Goal: Find specific page/section: Find specific page/section

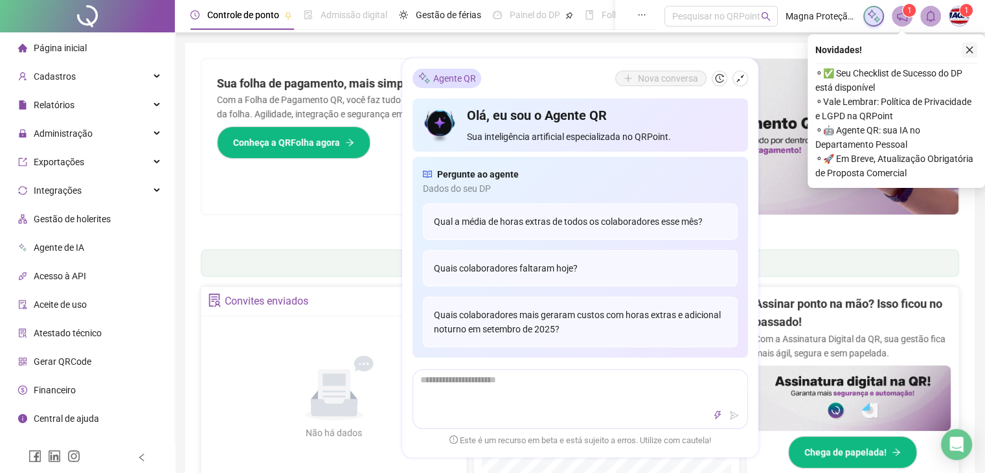
click at [972, 48] on icon "close" at bounding box center [969, 49] width 9 height 9
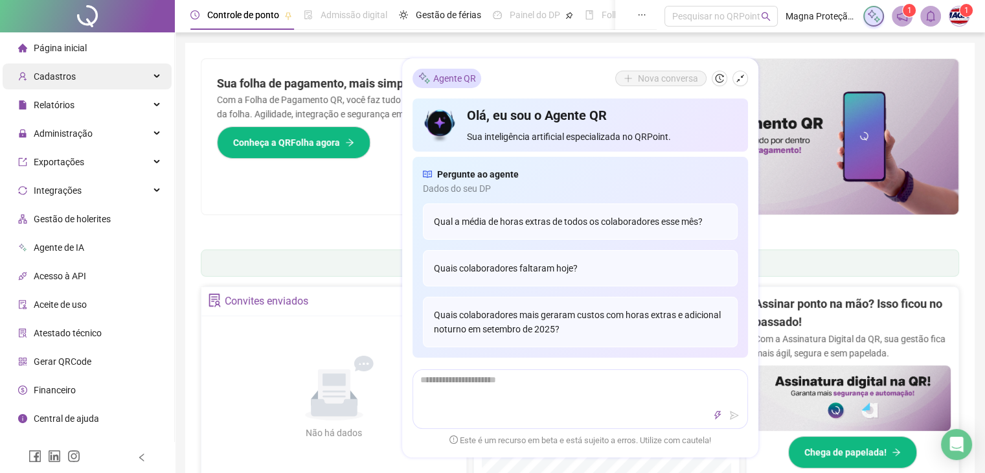
click at [150, 78] on div "Cadastros" at bounding box center [87, 76] width 169 height 26
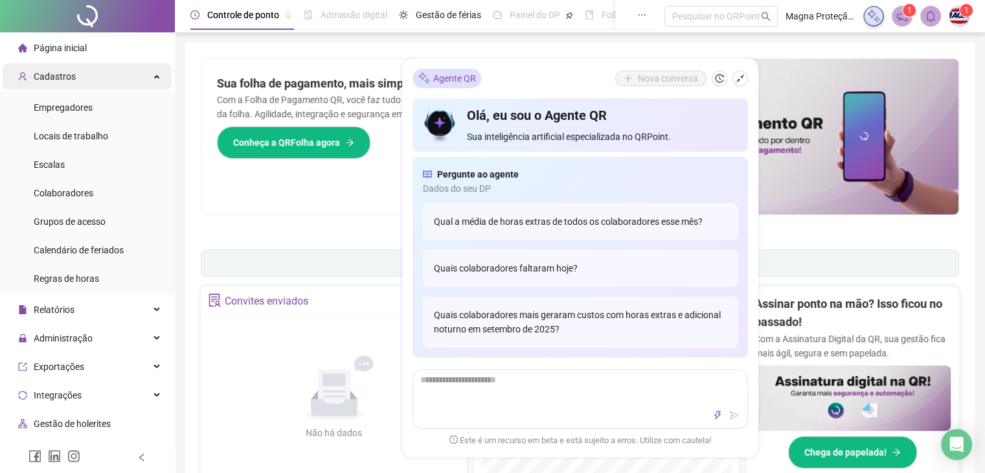
click at [152, 80] on div "Cadastros" at bounding box center [87, 76] width 169 height 26
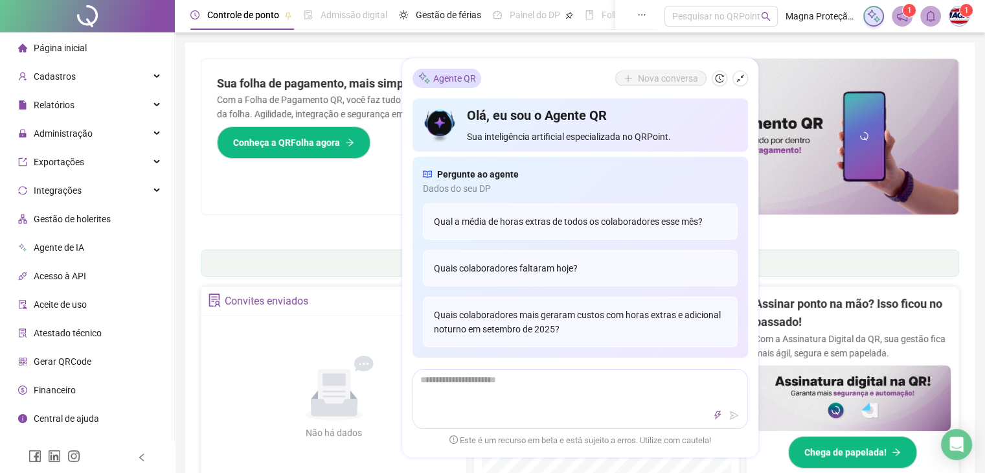
click at [94, 47] on li "Página inicial" at bounding box center [87, 48] width 169 height 26
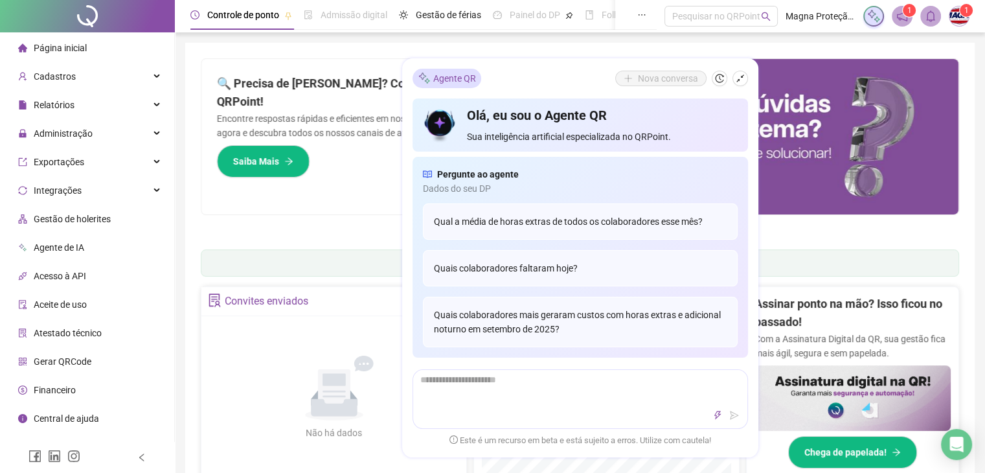
click at [57, 47] on span "Página inicial" at bounding box center [60, 48] width 53 height 10
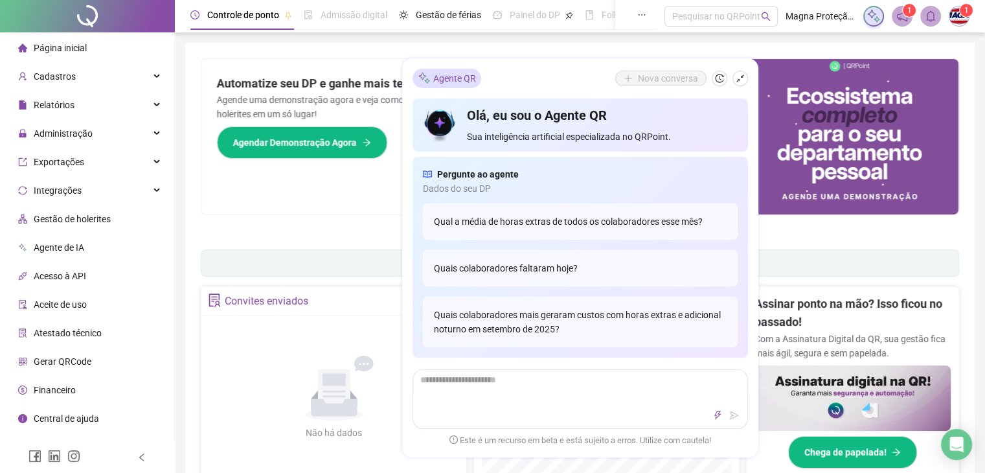
click at [250, 14] on span "Controle de ponto" at bounding box center [243, 15] width 72 height 10
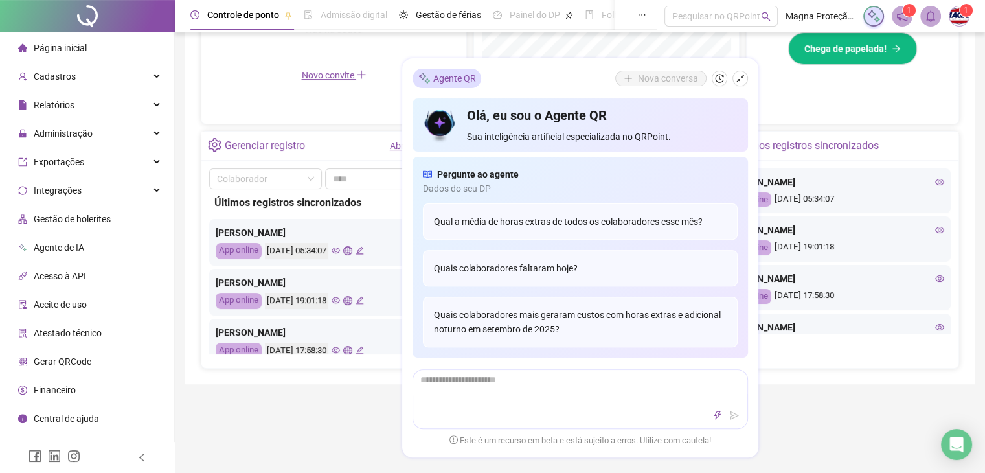
scroll to position [412, 0]
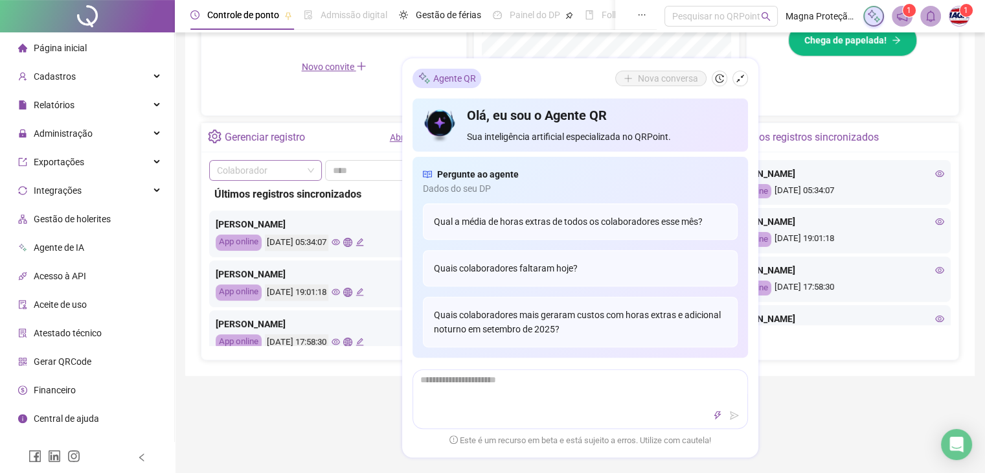
click at [309, 170] on span at bounding box center [265, 170] width 97 height 19
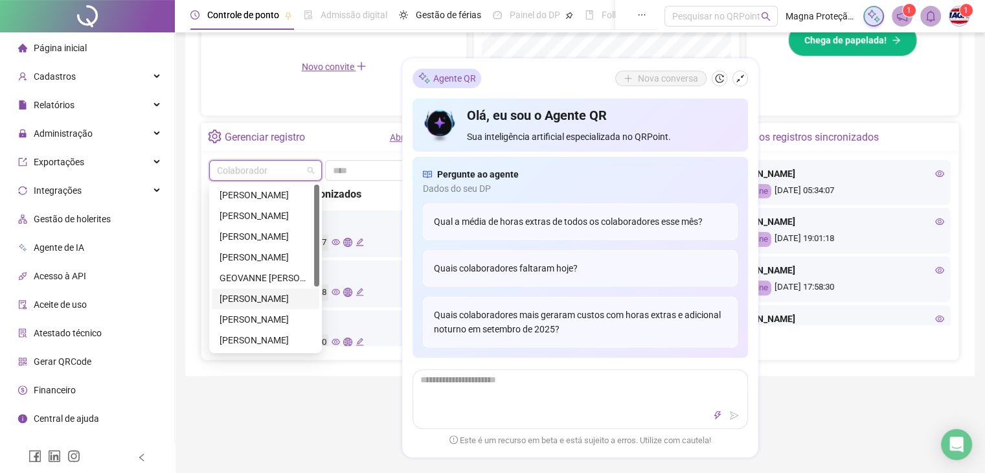
click at [258, 299] on div "[PERSON_NAME]" at bounding box center [266, 298] width 92 height 14
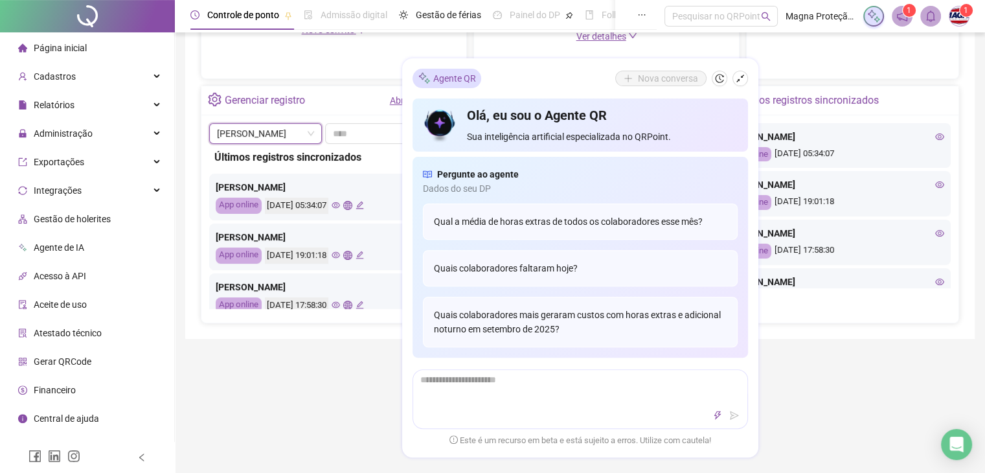
scroll to position [422, 0]
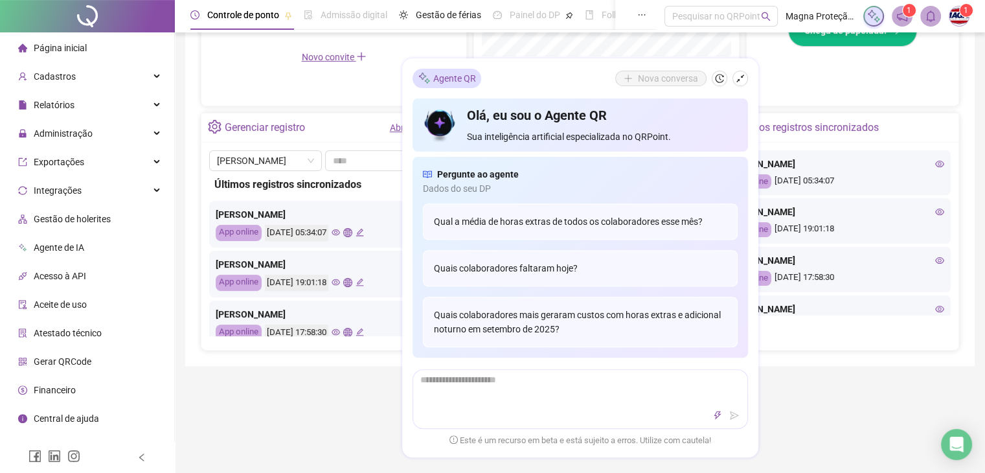
click at [545, 80] on div "Agente QR Nova conversa" at bounding box center [581, 78] width 336 height 19
click at [742, 81] on icon "shrink" at bounding box center [740, 78] width 9 height 9
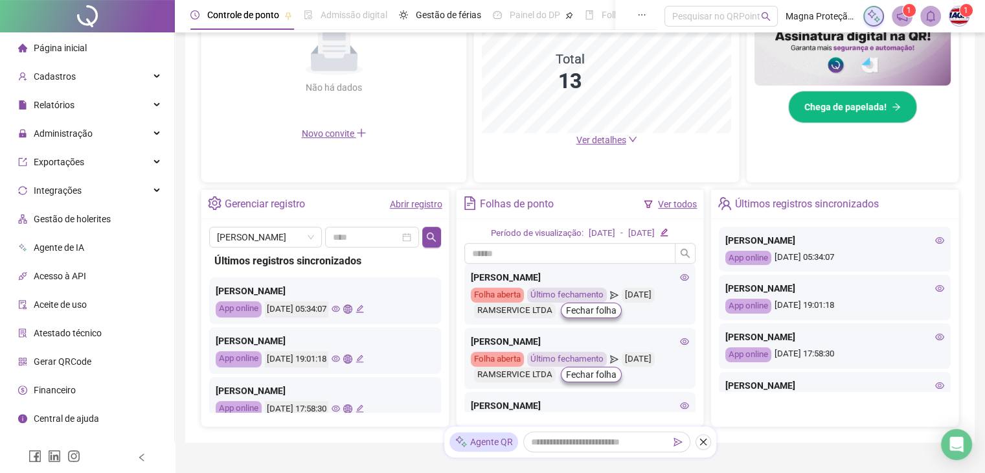
scroll to position [348, 0]
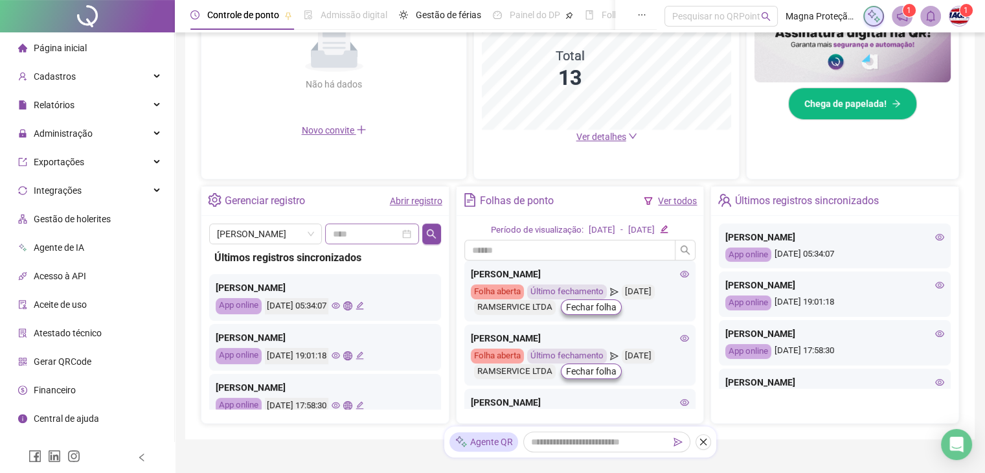
click at [410, 234] on div at bounding box center [372, 234] width 78 height 14
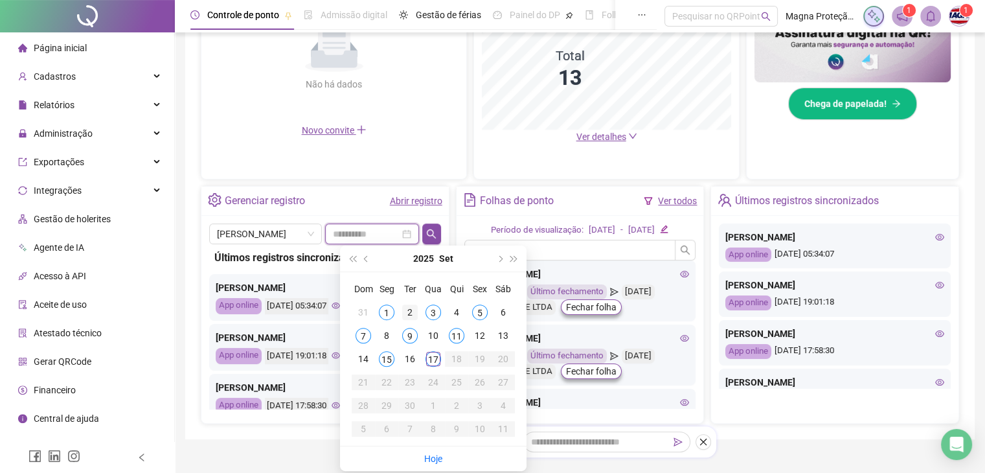
type input "**********"
click at [433, 226] on button "button" at bounding box center [431, 233] width 19 height 21
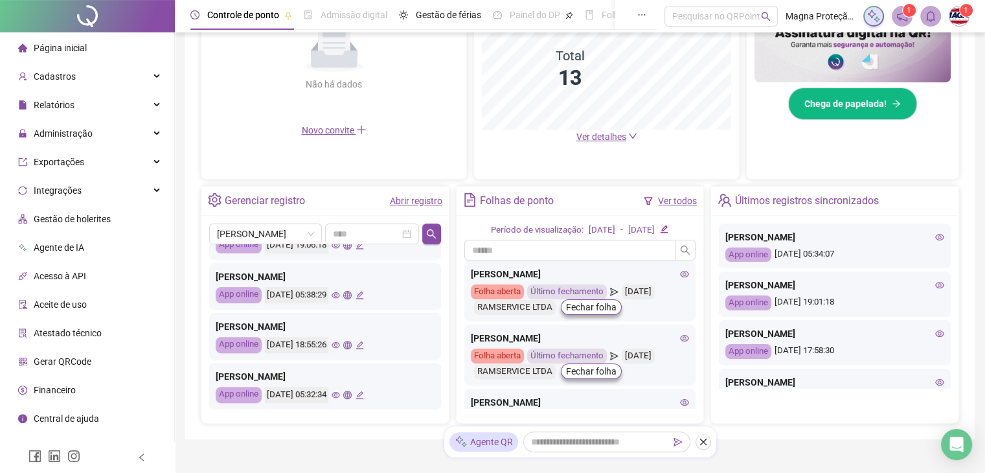
scroll to position [0, 0]
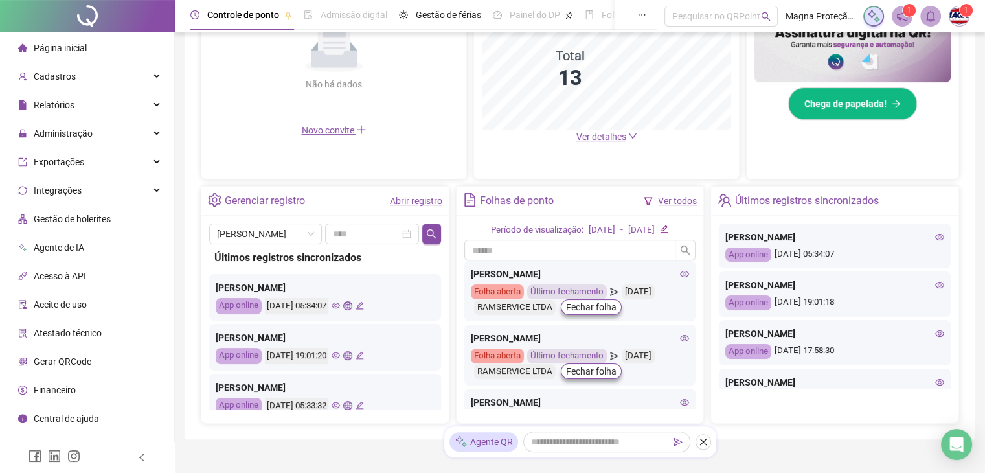
click at [405, 203] on link "Abrir registro" at bounding box center [416, 201] width 52 height 10
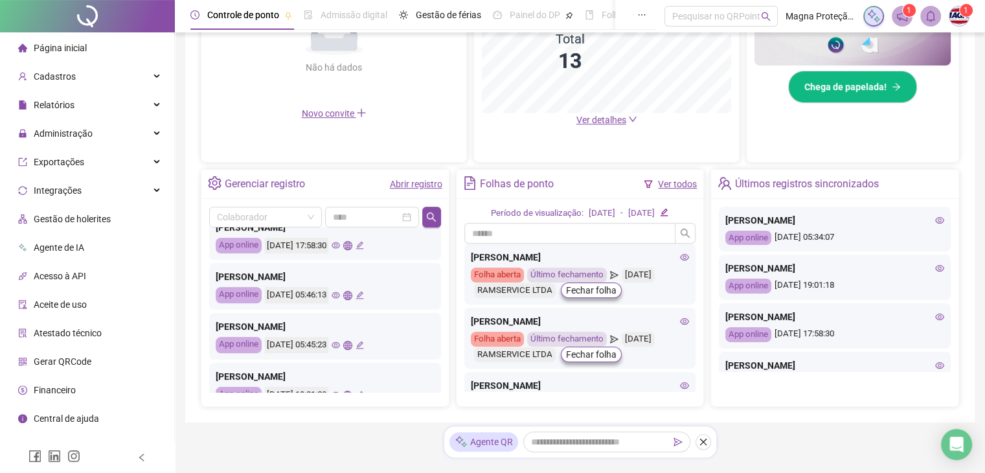
scroll to position [191, 0]
click at [340, 245] on icon "eye" at bounding box center [336, 247] width 8 height 8
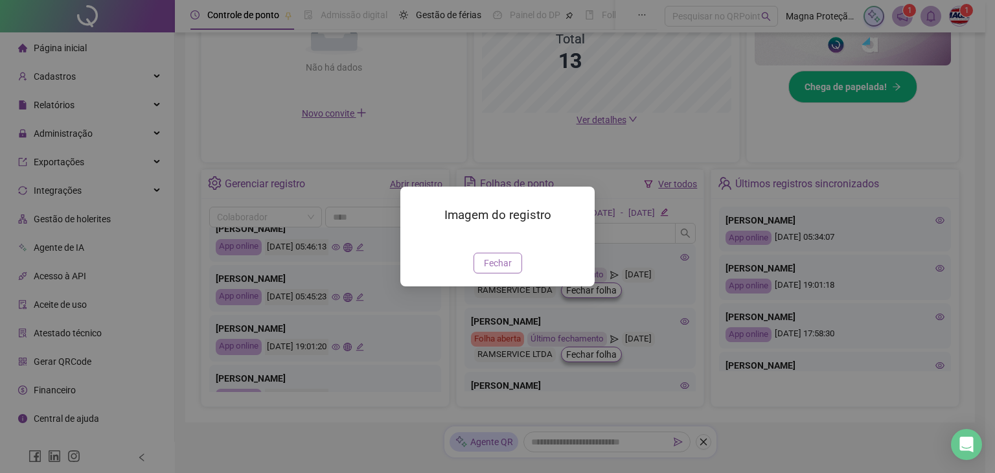
click at [492, 270] on span "Fechar" at bounding box center [498, 263] width 28 height 14
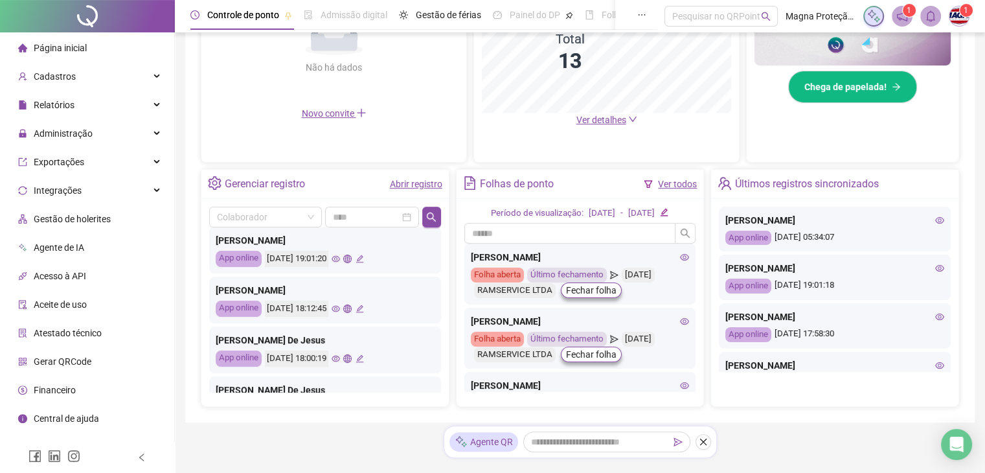
scroll to position [0, 0]
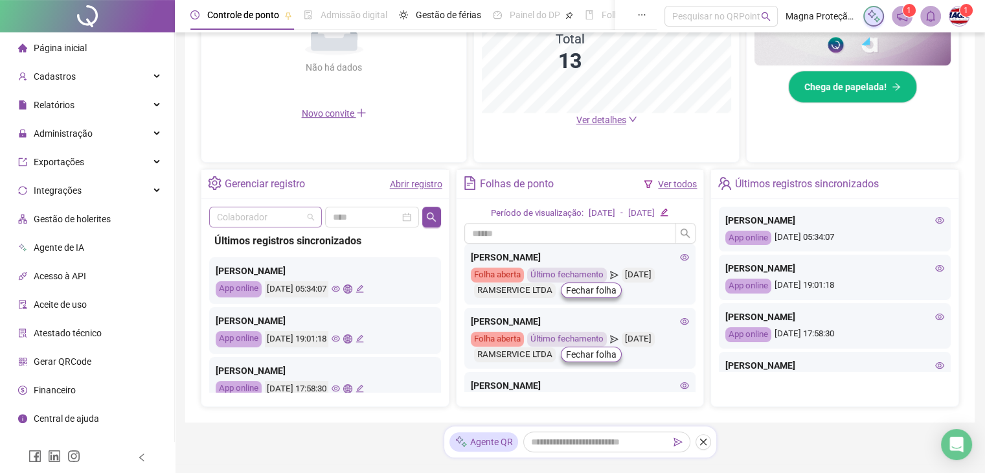
click at [310, 217] on span at bounding box center [265, 216] width 97 height 19
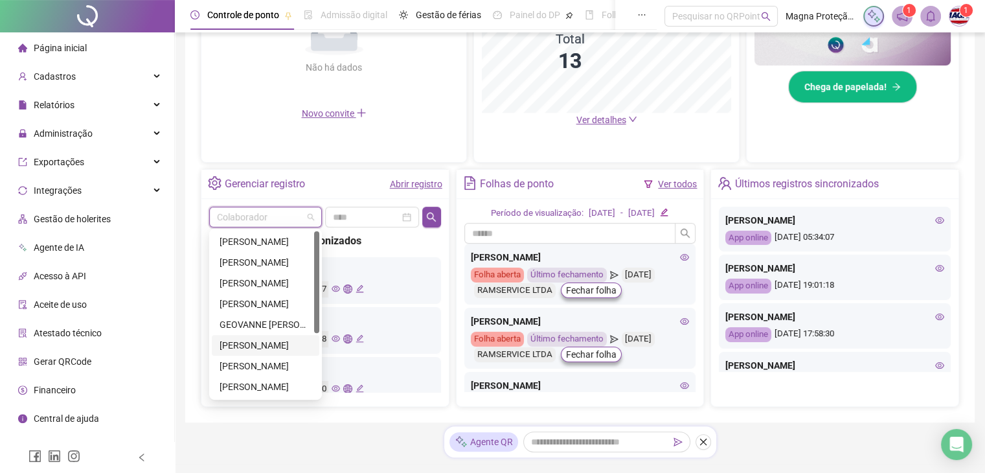
click at [261, 345] on div "[PERSON_NAME]" at bounding box center [266, 345] width 92 height 14
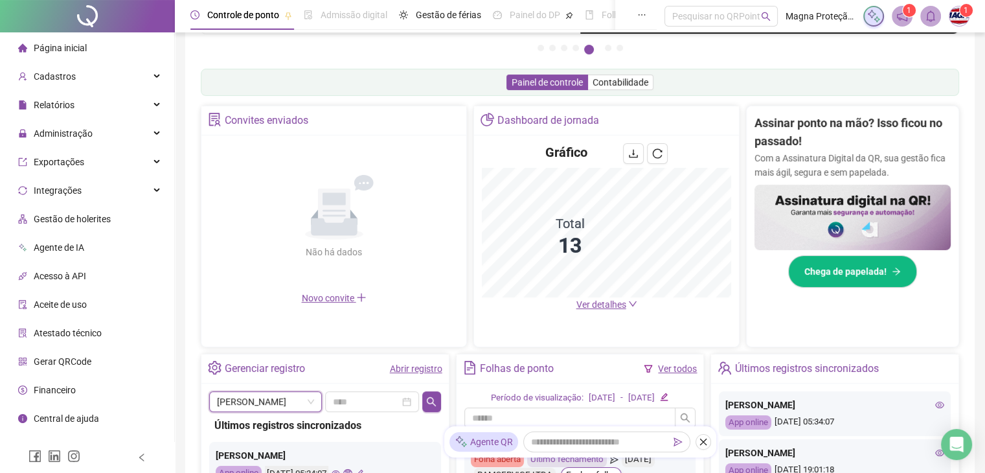
scroll to position [183, 0]
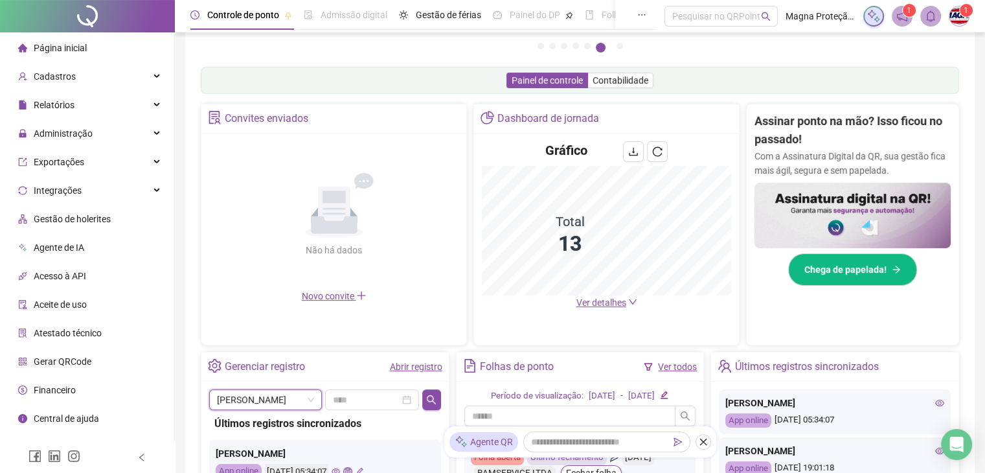
click at [620, 302] on span "Ver detalhes" at bounding box center [601, 302] width 50 height 10
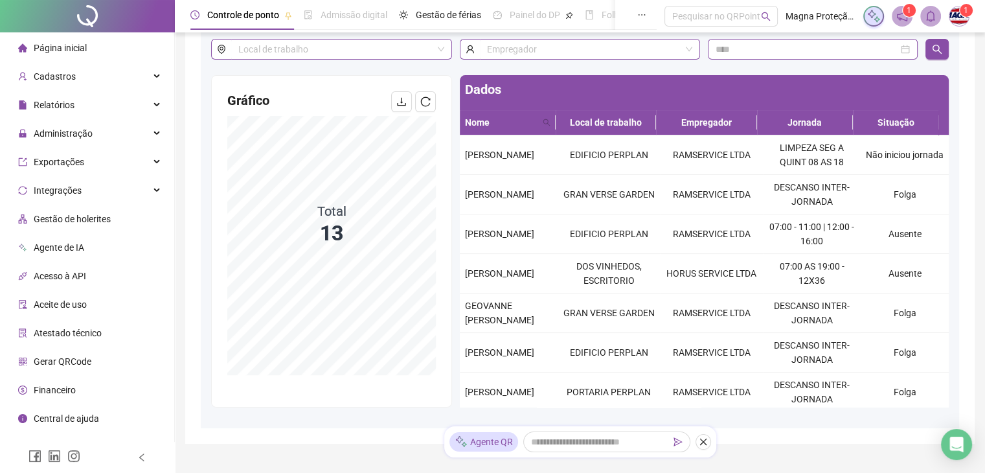
scroll to position [140, 0]
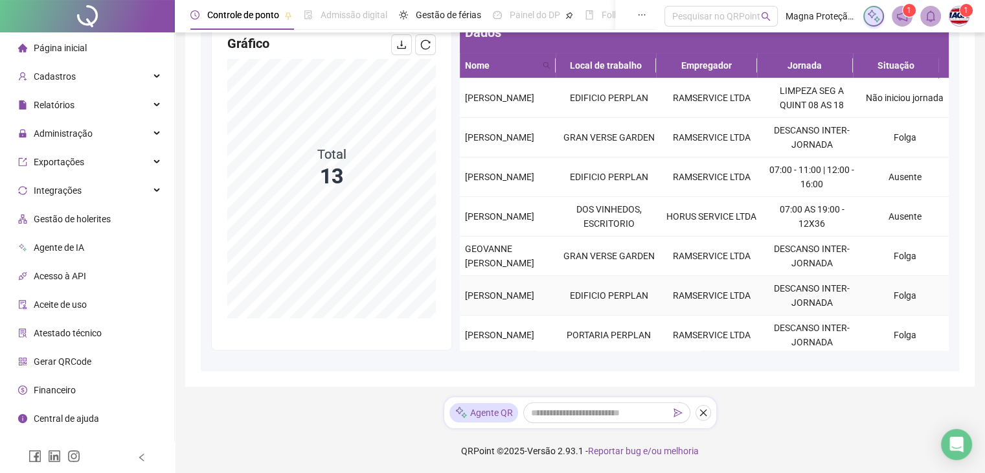
click at [597, 307] on td "EDIFICIO PERPLAN" at bounding box center [609, 296] width 103 height 40
click at [582, 315] on td "EDIFICIO PERPLAN" at bounding box center [609, 296] width 103 height 40
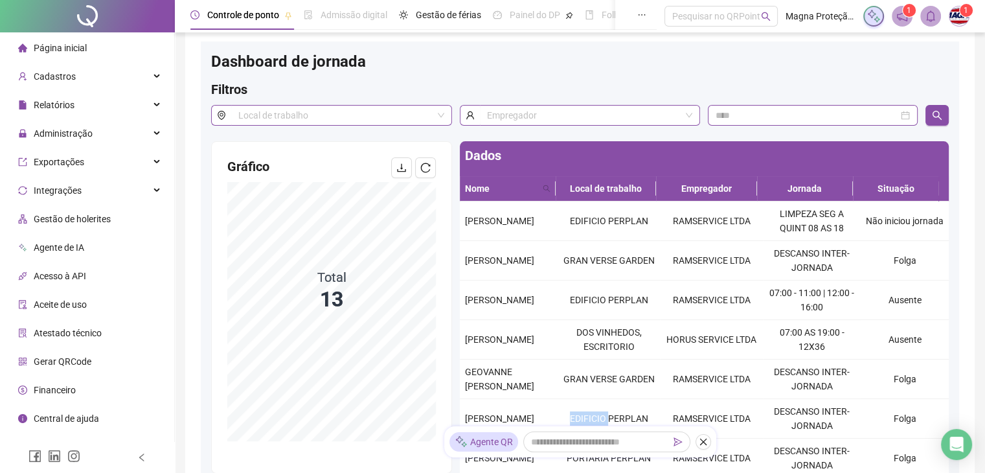
scroll to position [17, 0]
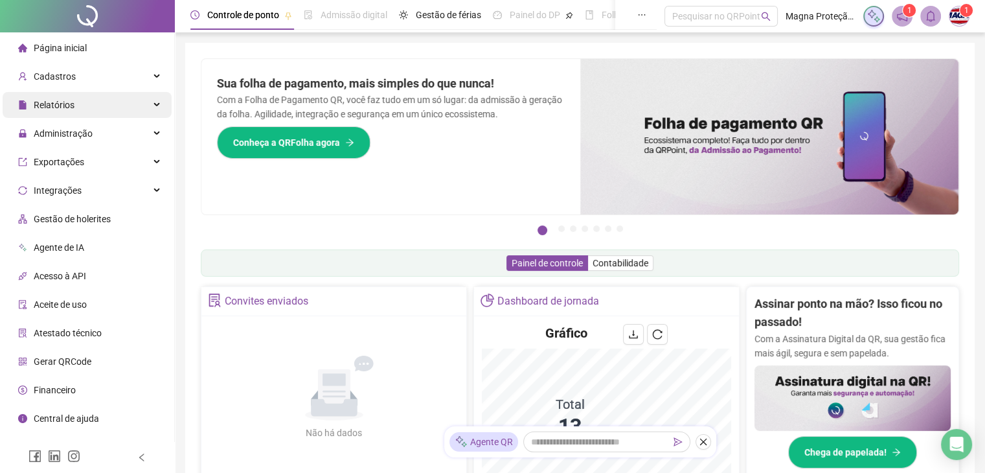
click at [148, 107] on div "Relatórios" at bounding box center [87, 105] width 169 height 26
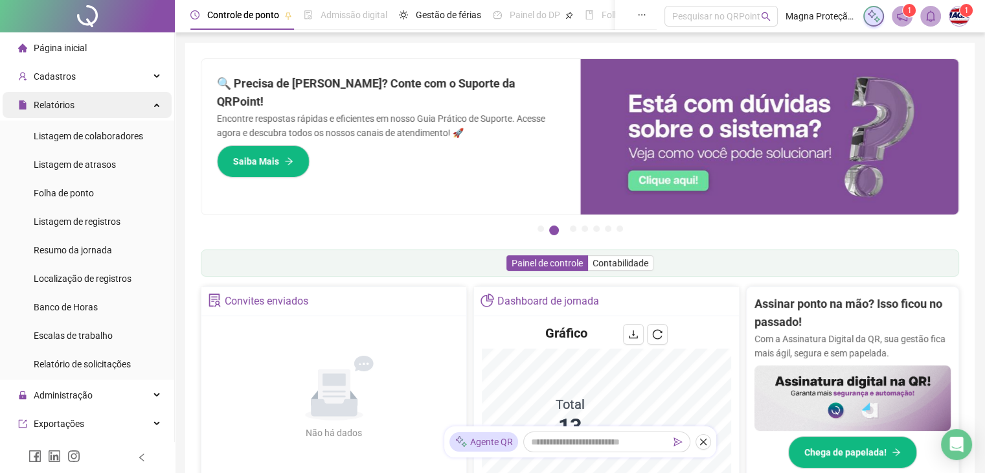
click at [123, 104] on div "Relatórios" at bounding box center [87, 105] width 169 height 26
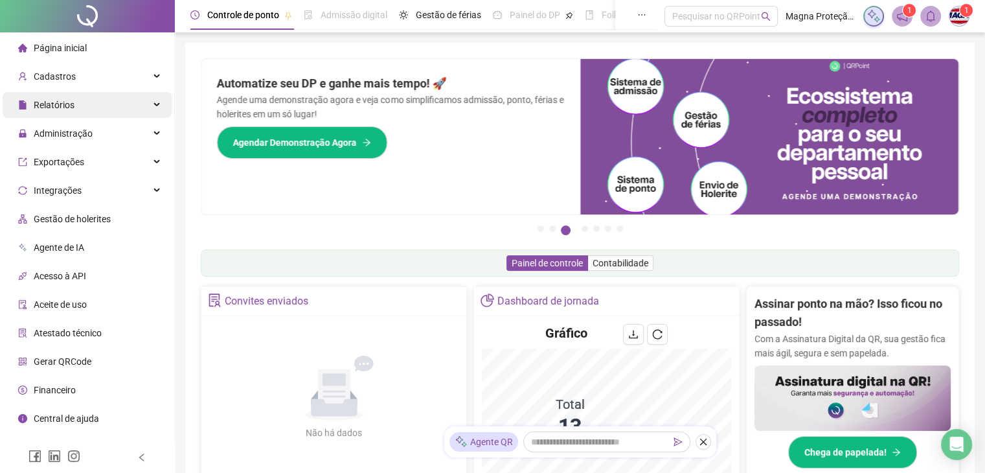
click at [123, 104] on div "Relatórios" at bounding box center [87, 105] width 169 height 26
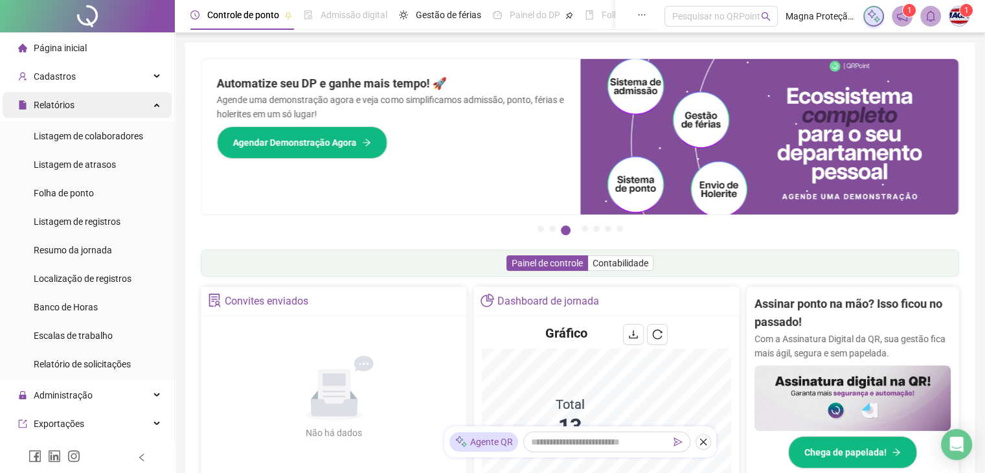
click at [123, 104] on div "Relatórios" at bounding box center [87, 105] width 169 height 26
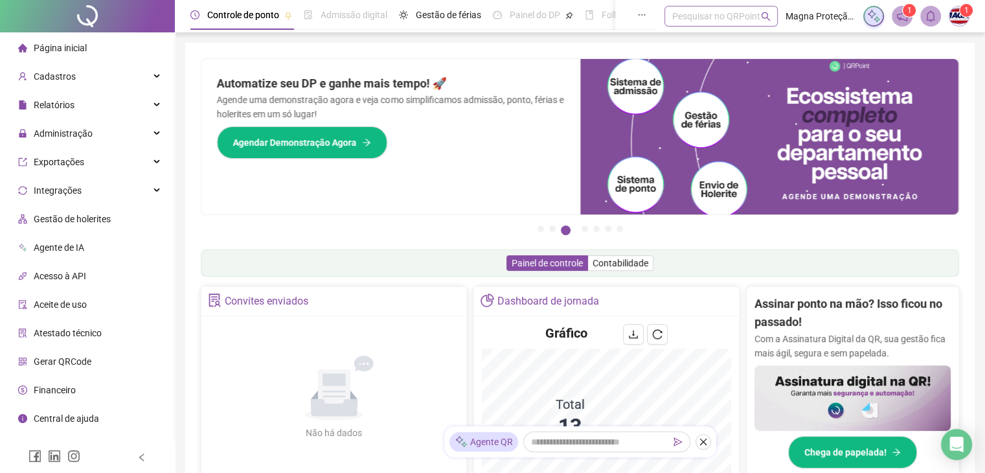
click at [707, 19] on div "Pesquisar no QRPoint" at bounding box center [721, 16] width 113 height 21
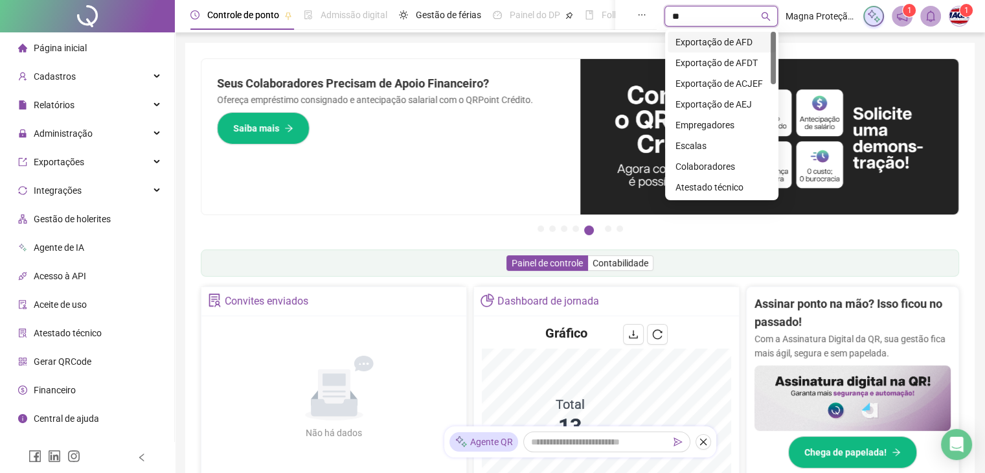
type input "*"
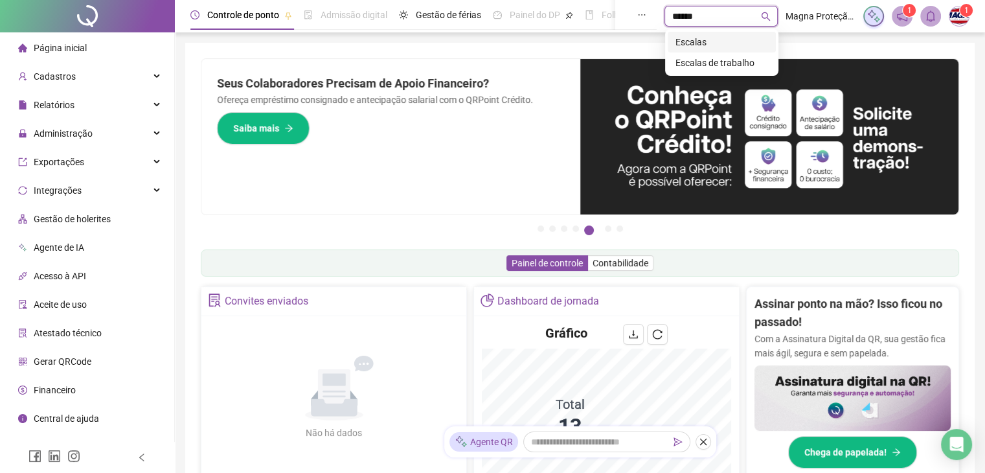
type input "*******"
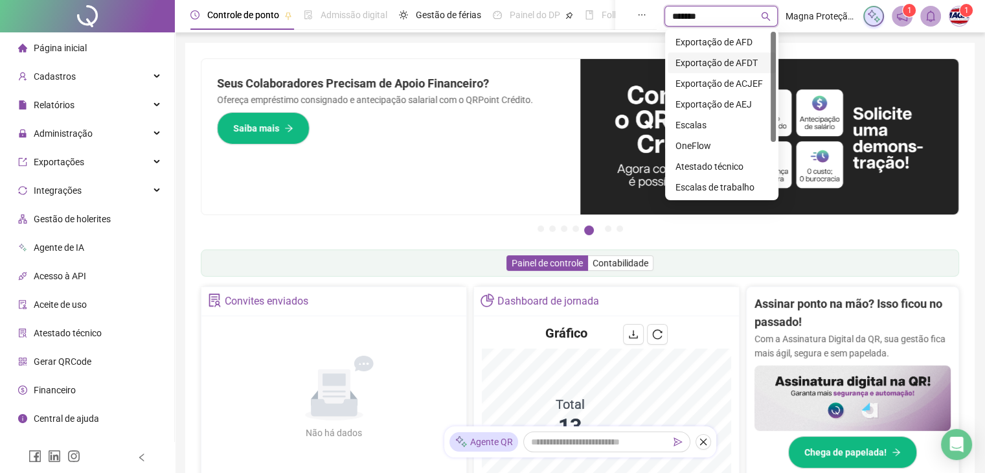
drag, startPoint x: 774, startPoint y: 63, endPoint x: 816, endPoint y: -24, distance: 97.0
click at [816, 0] on html "Página inicial Cadastros Empregadores Locais de trabalho Escalas Colaboradores …" at bounding box center [492, 236] width 985 height 473
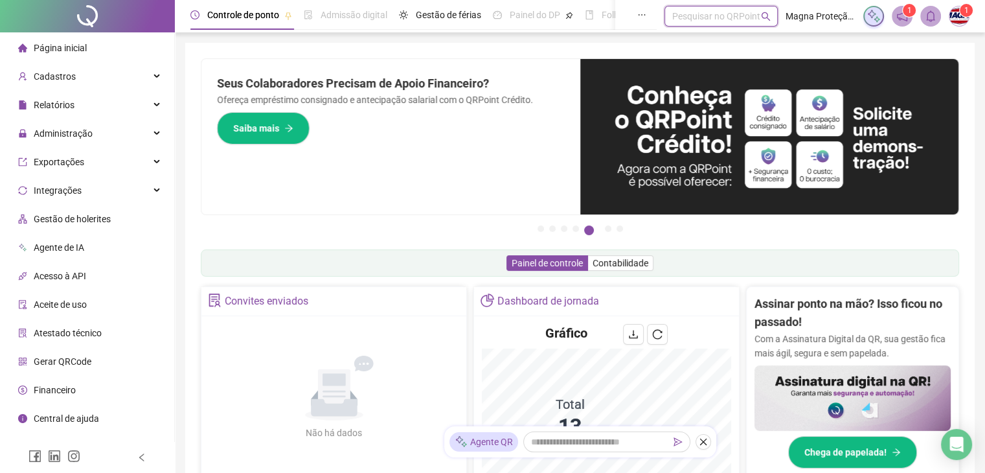
click at [233, 16] on span "Controle de ponto" at bounding box center [243, 15] width 72 height 10
click at [238, 16] on span "Controle de ponto" at bounding box center [243, 15] width 72 height 10
click at [75, 47] on span "Página inicial" at bounding box center [60, 48] width 53 height 10
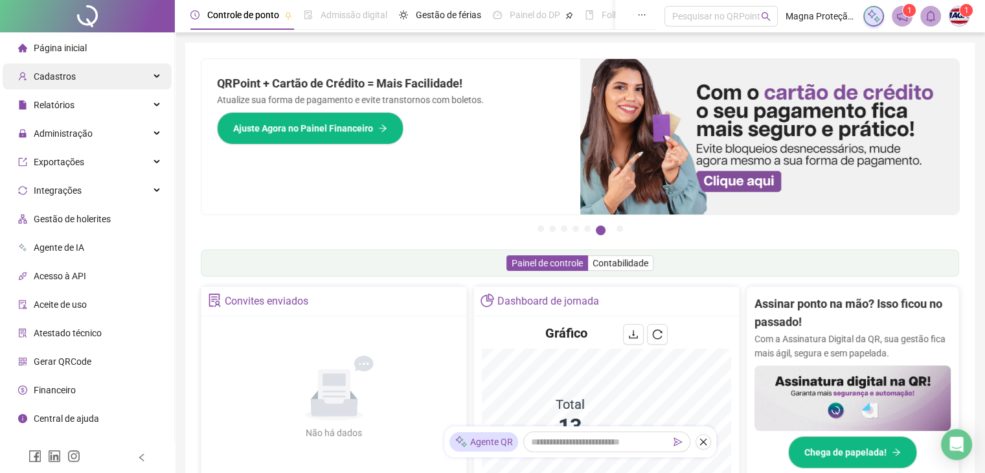
click at [136, 72] on div "Cadastros" at bounding box center [87, 76] width 169 height 26
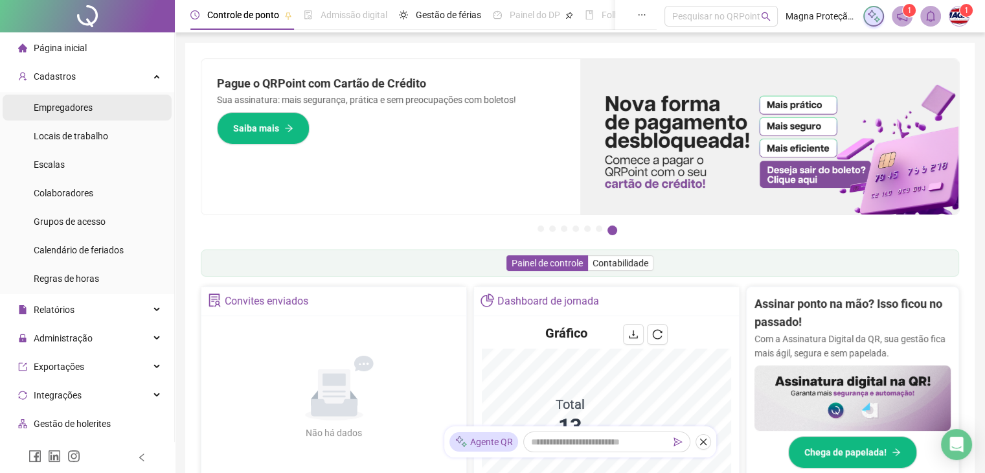
click at [84, 110] on span "Empregadores" at bounding box center [63, 107] width 59 height 10
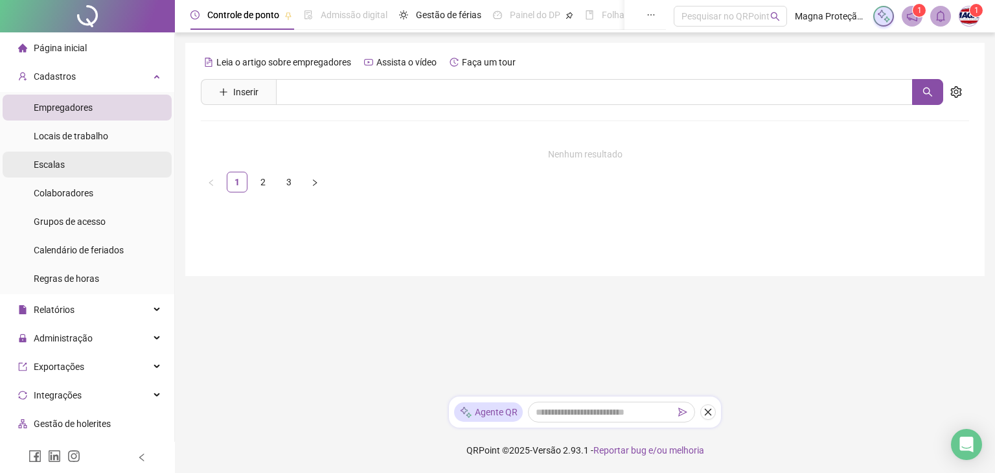
click at [60, 168] on span "Escalas" at bounding box center [49, 164] width 31 height 10
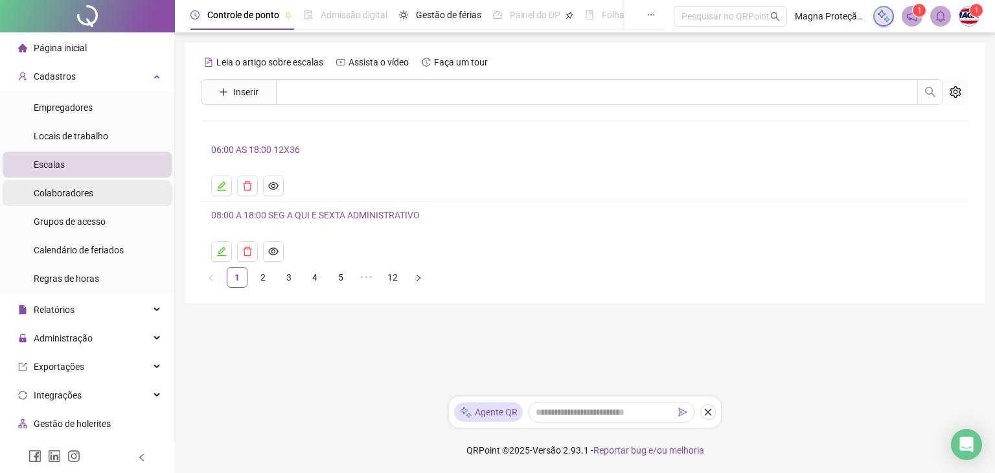
click at [65, 198] on span "Colaboradores" at bounding box center [64, 193] width 60 height 10
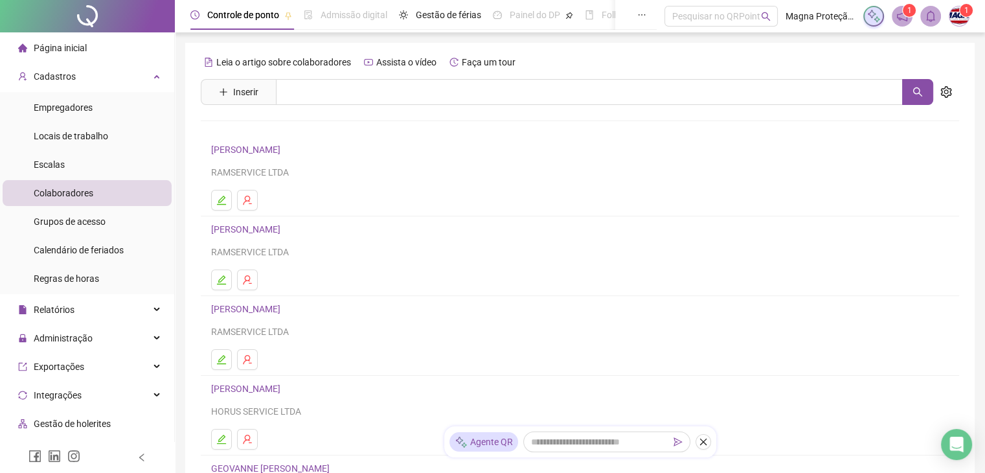
click at [236, 21] on div "Controle de ponto" at bounding box center [243, 15] width 72 height 14
click at [54, 49] on span "Página inicial" at bounding box center [60, 48] width 53 height 10
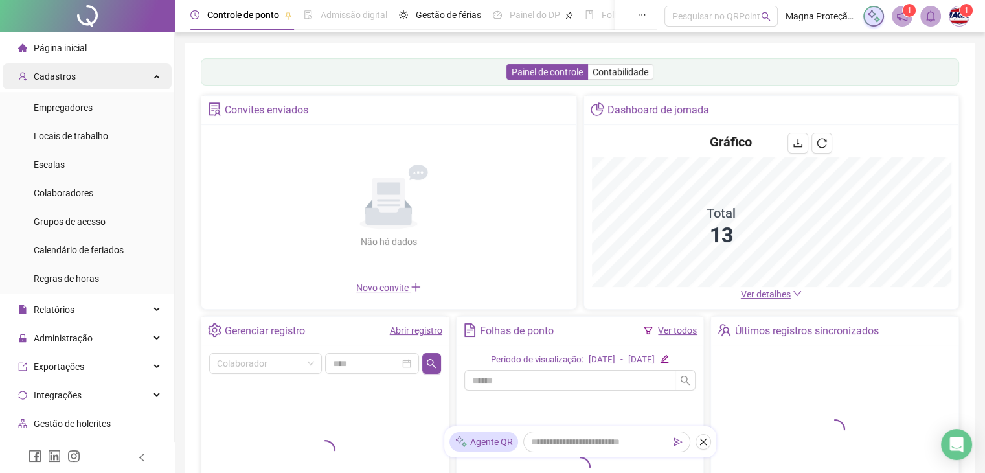
click at [126, 76] on div "Cadastros" at bounding box center [87, 76] width 169 height 26
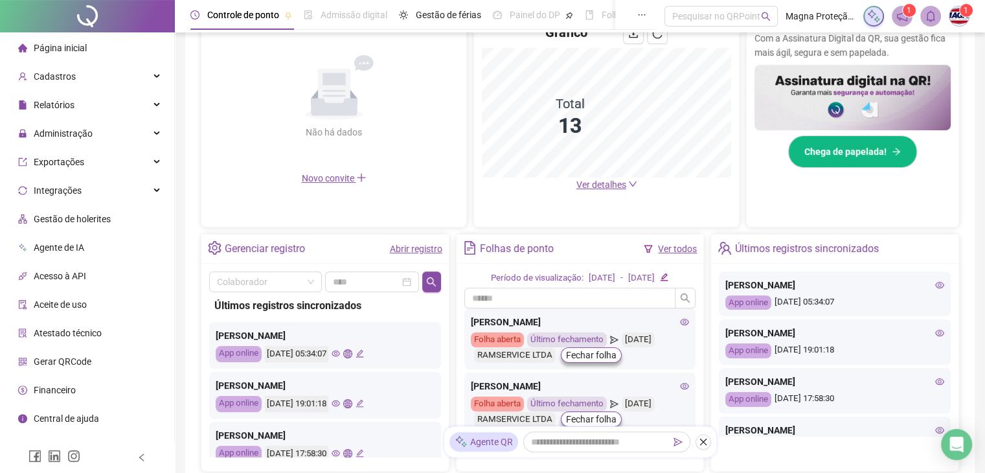
scroll to position [308, 0]
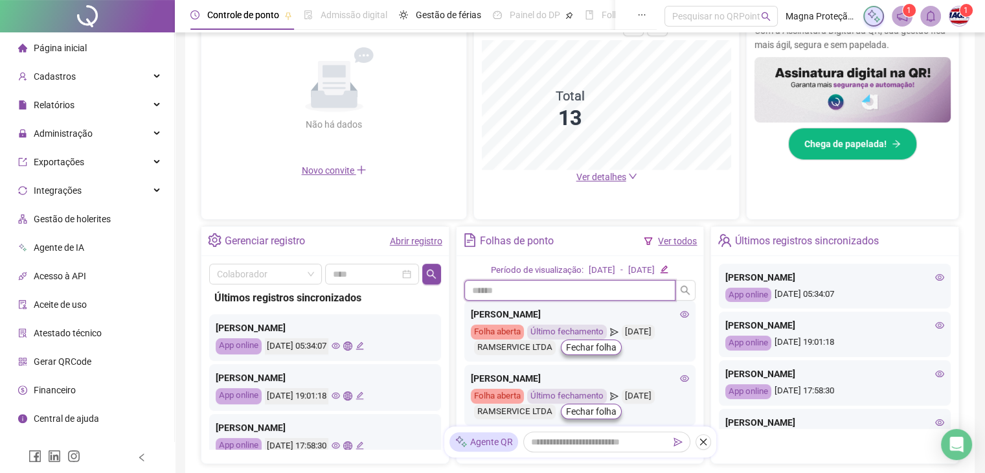
click at [545, 286] on input "text" at bounding box center [570, 290] width 212 height 21
click at [687, 291] on icon "search" at bounding box center [685, 290] width 9 height 9
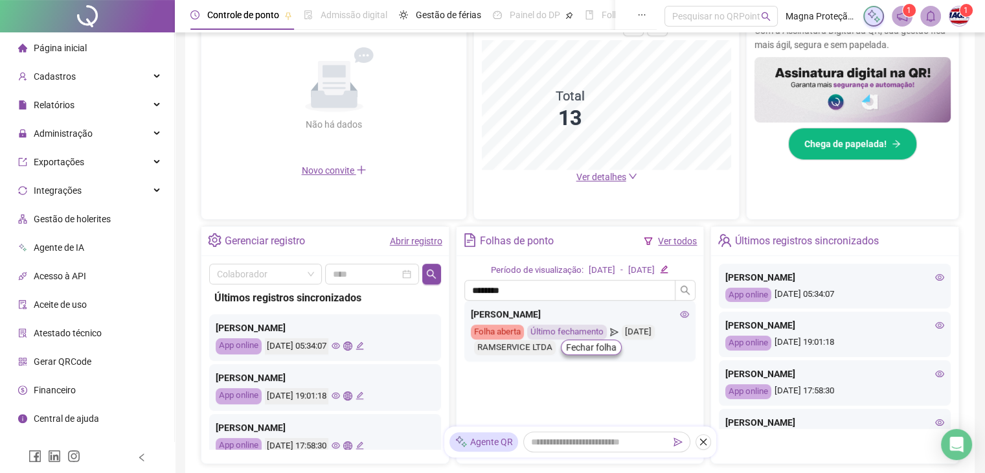
click at [684, 312] on icon "eye" at bounding box center [685, 314] width 9 height 6
click at [633, 290] on input "********" at bounding box center [570, 290] width 212 height 21
type input "*"
click at [684, 291] on icon "search" at bounding box center [685, 290] width 9 height 9
type input "*****"
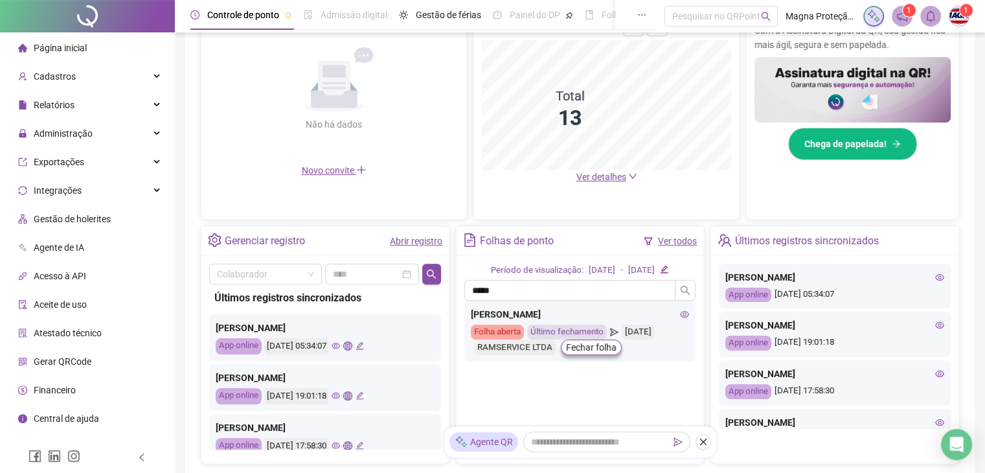
click at [683, 312] on icon "eye" at bounding box center [684, 314] width 9 height 9
